Goal: Information Seeking & Learning: Learn about a topic

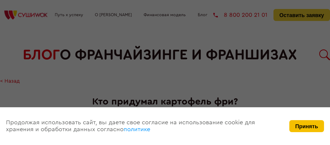
click at [298, 125] on button "Принять" at bounding box center [306, 126] width 35 height 12
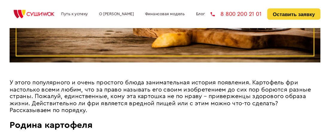
scroll to position [283, 0]
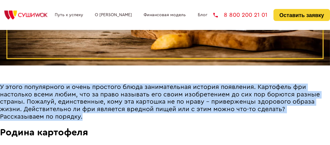
drag, startPoint x: 1, startPoint y: 87, endPoint x: 87, endPoint y: 113, distance: 90.1
click at [87, 113] on p "У этого популярного и очень простого блюда занимательная история появления. Кар…" at bounding box center [165, 102] width 330 height 37
copy span "У этого популярного и очень простого блюда занимательная история появления. Кар…"
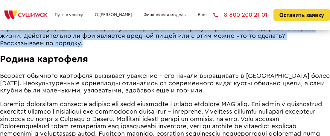
scroll to position [361, 0]
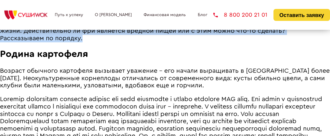
drag, startPoint x: 1, startPoint y: 69, endPoint x: 218, endPoint y: 86, distance: 217.7
click at [218, 86] on p "Возраст обычного картофеля вызывает уважение – его начали выращивать в [GEOGRAP…" at bounding box center [165, 79] width 330 height 22
copy span "Возраст обычного картофеля вызывает уважение – его начали выращивать в [GEOGRAP…"
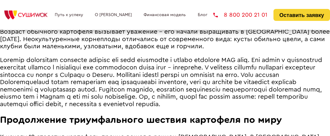
scroll to position [401, 0]
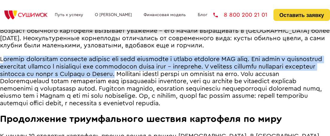
drag, startPoint x: 2, startPoint y: 58, endPoint x: 226, endPoint y: 72, distance: 223.7
click at [226, 73] on span at bounding box center [161, 81] width 322 height 51
copy span "спанцы совершенно случайно открыли для себя картофель в первой половине XVI век…"
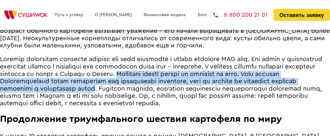
drag, startPoint x: 229, startPoint y: 72, endPoint x: 213, endPoint y: 89, distance: 22.2
click at [213, 89] on span at bounding box center [161, 81] width 322 height 51
copy span "Картофелю теплый климат не пришелся по душе. Зато условия Великобритании стали …"
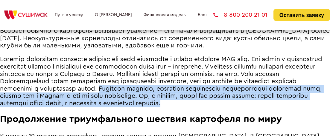
drag, startPoint x: 217, startPoint y: 86, endPoint x: 323, endPoint y: 105, distance: 107.0
click at [323, 105] on p at bounding box center [165, 81] width 330 height 51
copy span "Согласно легенде, некоторые [DEMOGRAPHIC_DATA] бойкотировали заморский овощ, по…"
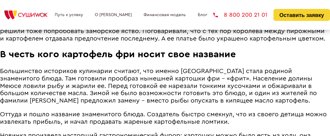
scroll to position [615, 0]
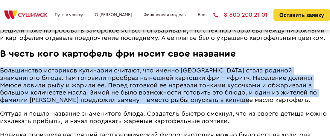
drag, startPoint x: 1, startPoint y: 64, endPoint x: 157, endPoint y: 93, distance: 158.7
click at [157, 93] on p "Большинство историков кулинарии считают, что именно [GEOGRAPHIC_DATA] стала род…" at bounding box center [165, 85] width 330 height 37
copy span "Большинство историков кулинарии считают, что именно [GEOGRAPHIC_DATA] стала род…"
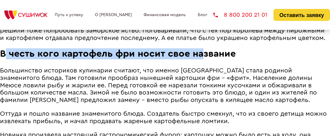
drag, startPoint x: 3, startPoint y: 47, endPoint x: 213, endPoint y: 43, distance: 209.6
click at [213, 49] on span "В честь кого картофель фри носит свое название" at bounding box center [118, 54] width 236 height 10
click at [4, 50] on span "В честь кого картофель фри носит свое название" at bounding box center [118, 54] width 236 height 10
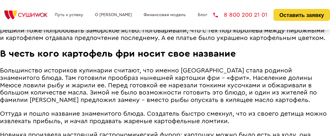
click at [236, 49] on span "В честь кого картофель фри носит свое название" at bounding box center [118, 54] width 236 height 10
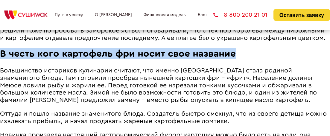
drag, startPoint x: 248, startPoint y: 48, endPoint x: -2, endPoint y: 50, distance: 249.7
drag, startPoint x: 241, startPoint y: 47, endPoint x: 0, endPoint y: 50, distance: 241.0
click at [0, 50] on span "В честь кого картофель фри носит свое название" at bounding box center [118, 54] width 236 height 10
copy span "В честь кого картофель фри носит свое название"
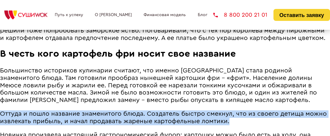
drag, startPoint x: 2, startPoint y: 106, endPoint x: 257, endPoint y: 113, distance: 254.8
click at [257, 113] on p "Оттуда и пошло название знаменитого блюда. Создатель быстро смекнул, что из сво…" at bounding box center [165, 118] width 330 height 15
copy span "Оттуда и пошло название знаменитого блюда. Создатель быстро смекнул, что из сво…"
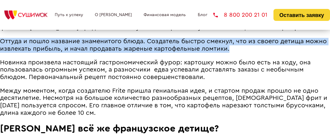
scroll to position [689, 0]
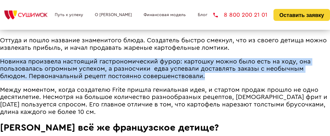
drag, startPoint x: 1, startPoint y: 53, endPoint x: 216, endPoint y: 68, distance: 215.1
click at [216, 68] on p "Новинка произвела настоящий гастрономический фурор: картошку можно было есть на…" at bounding box center [165, 69] width 330 height 22
copy span "Новинка произвела настоящий гастрономический фурор: картошку можно было есть на…"
click at [2, 87] on span "Между моментом, когда создателю Frite пришла гениальная идея, и стартом продаж …" at bounding box center [163, 101] width 327 height 28
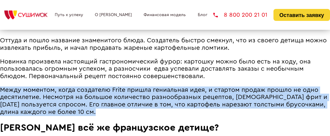
drag, startPoint x: 2, startPoint y: 82, endPoint x: 82, endPoint y: 103, distance: 82.4
click at [82, 103] on p "Между моментом, когда создателю Frite пришла гениальная идея, и стартом продаж …" at bounding box center [165, 101] width 330 height 29
copy span "Между моментом, когда создателю Frite пришла гениальная идея, и стартом продаж …"
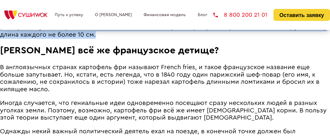
scroll to position [768, 0]
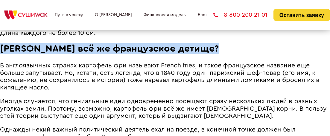
drag, startPoint x: 3, startPoint y: 40, endPoint x: 199, endPoint y: 47, distance: 196.8
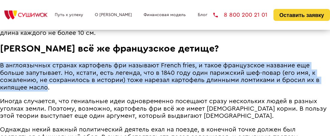
drag, startPoint x: 2, startPoint y: 56, endPoint x: 320, endPoint y: 72, distance: 318.9
click at [320, 72] on span "В англоязычных странах картофель фри называют French fries, и такое французское…" at bounding box center [160, 77] width 320 height 28
